Goal: Information Seeking & Learning: Learn about a topic

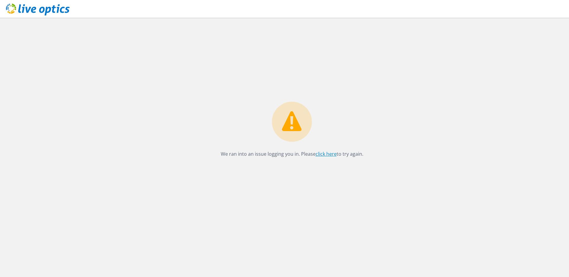
click at [323, 154] on link "click here" at bounding box center [326, 154] width 21 height 7
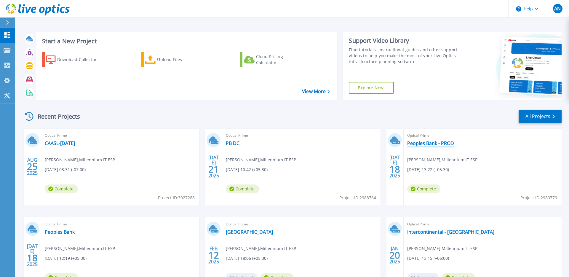
click at [437, 143] on link "Peoples Bank - PROD" at bounding box center [430, 143] width 47 height 6
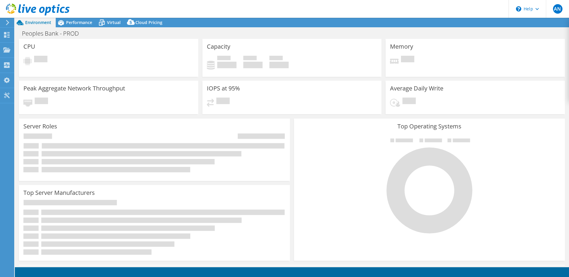
select select "USD"
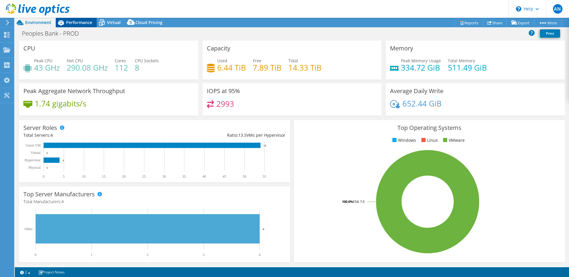
click at [82, 23] on span "Performance" at bounding box center [79, 23] width 26 height 6
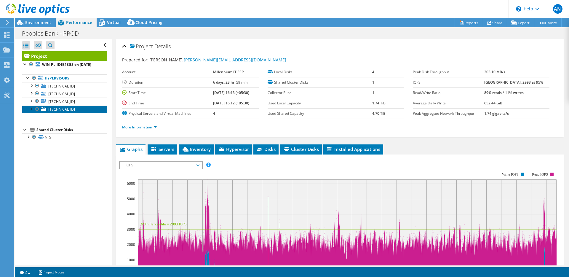
click at [65, 108] on span "[TECHNICAL_ID]" at bounding box center [61, 109] width 27 height 5
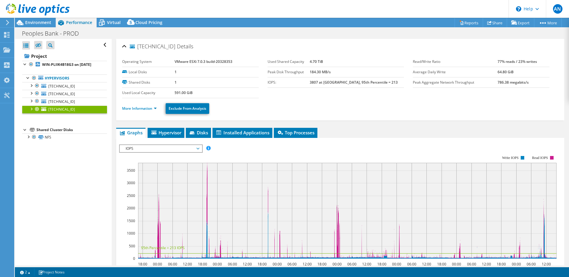
click at [186, 149] on span "IOPS" at bounding box center [161, 148] width 76 height 7
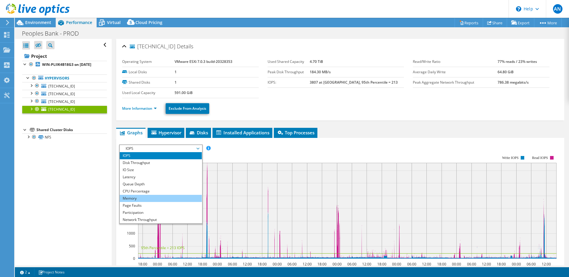
click at [147, 200] on li "Memory" at bounding box center [161, 198] width 82 height 7
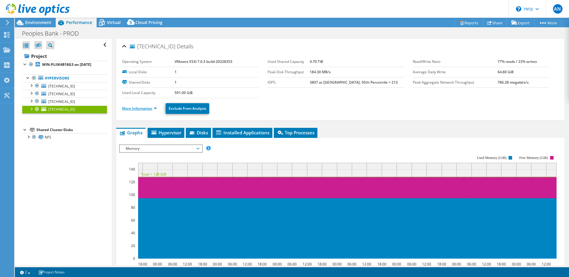
click at [156, 108] on link "More Information" at bounding box center [139, 108] width 35 height 5
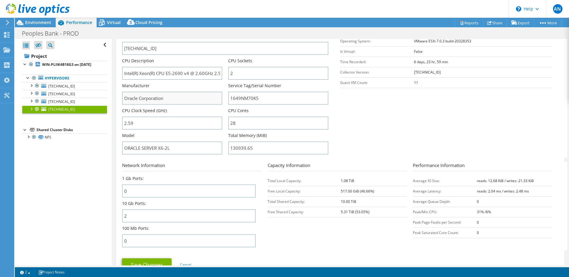
scroll to position [79, 0]
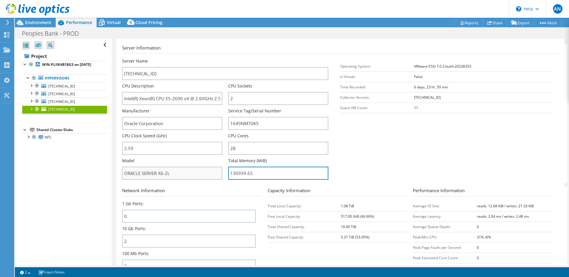
drag, startPoint x: 270, startPoint y: 174, endPoint x: 221, endPoint y: 170, distance: 49.1
click at [221, 58] on div "Server Name [TECHNICAL_ID] CPU Description Intel(R) Xeon(R) CPU E5-2690 v4 @ 2.…" at bounding box center [228, 58] width 212 height 0
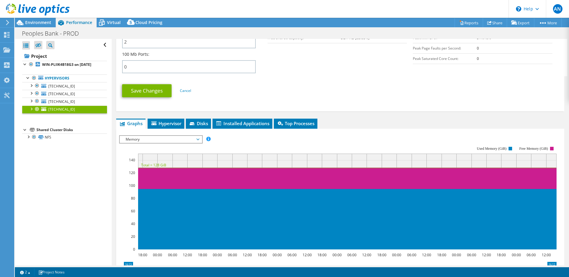
scroll to position [279, 0]
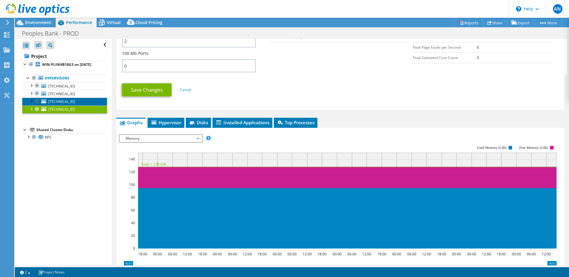
click at [66, 100] on span "[TECHNICAL_ID]" at bounding box center [61, 101] width 27 height 5
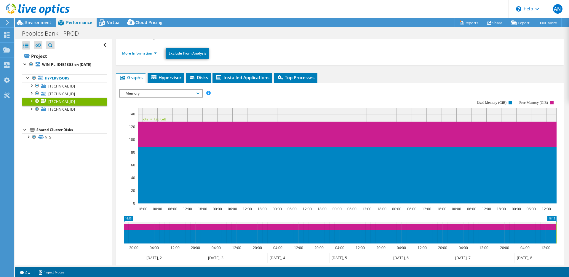
scroll to position [40, 0]
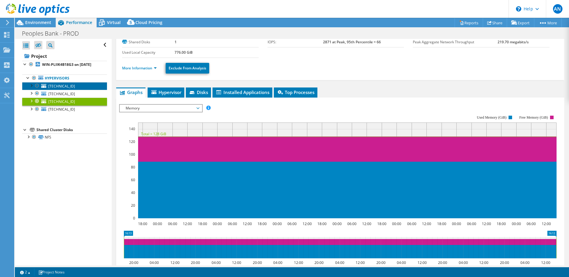
click at [64, 86] on span "[TECHNICAL_ID]" at bounding box center [61, 86] width 27 height 5
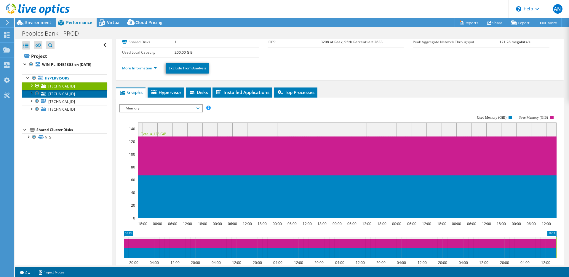
click at [66, 94] on span "[TECHNICAL_ID]" at bounding box center [61, 93] width 27 height 5
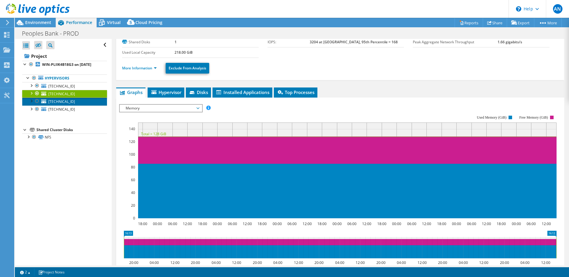
click at [64, 102] on span "[TECHNICAL_ID]" at bounding box center [61, 101] width 27 height 5
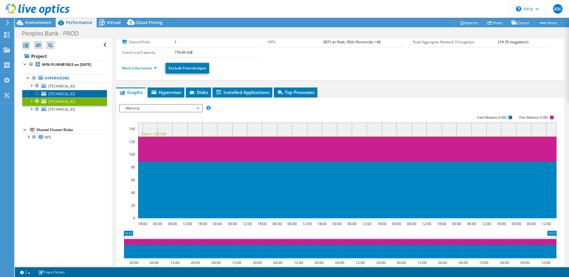
click at [73, 93] on link "[TECHNICAL_ID]" at bounding box center [64, 94] width 85 height 8
